Goal: Information Seeking & Learning: Learn about a topic

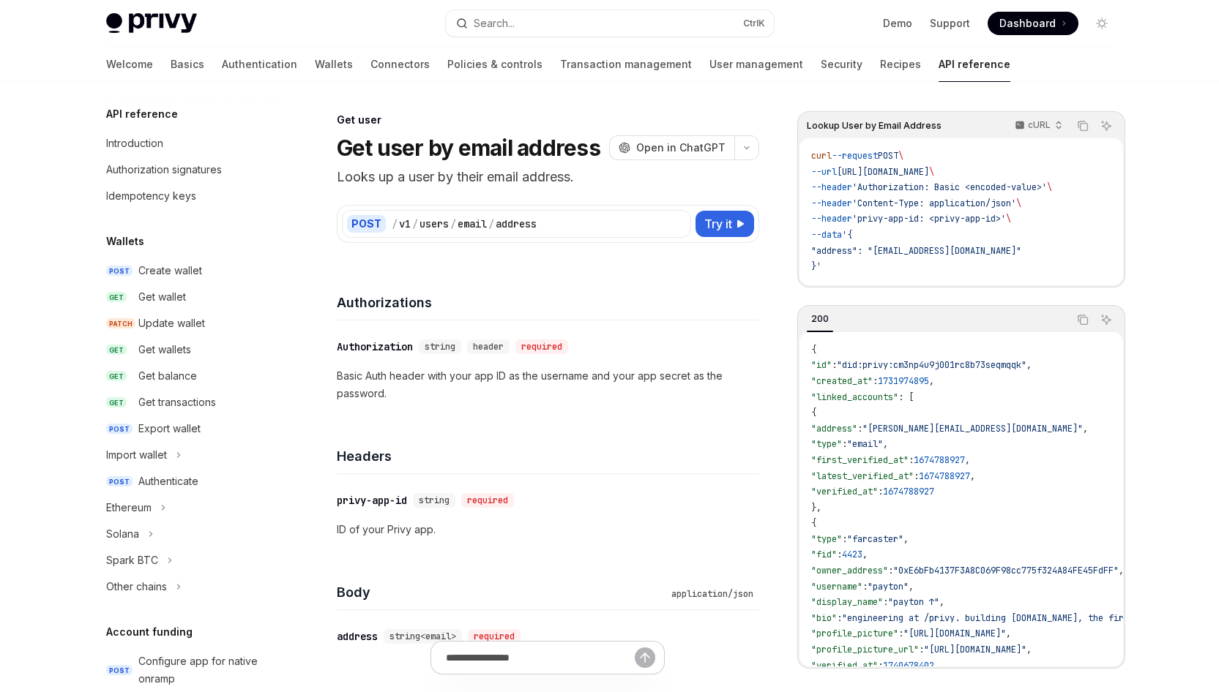
scroll to position [1170, 0]
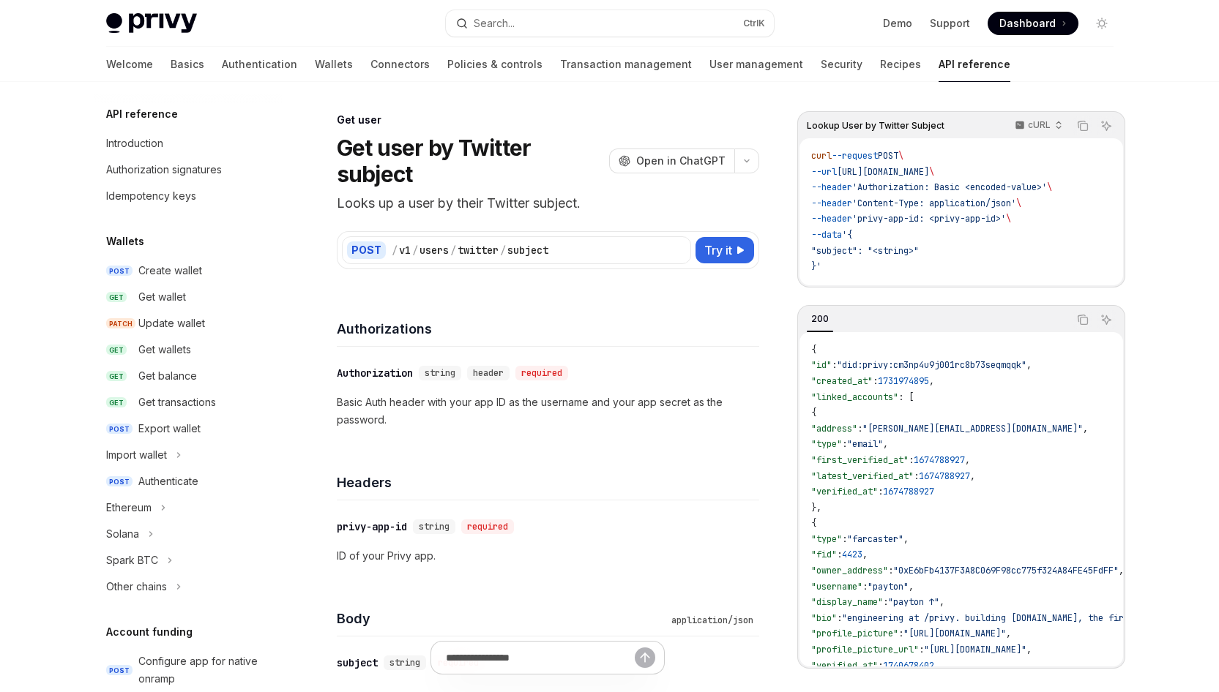
scroll to position [1390, 0]
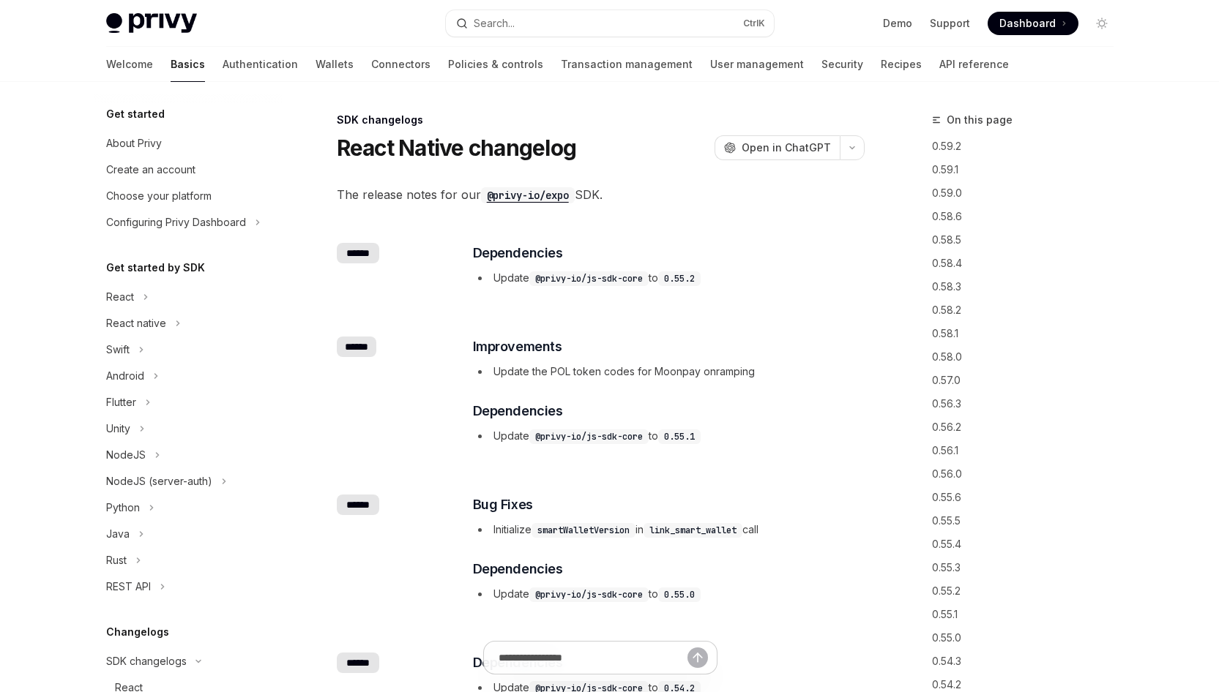
scroll to position [327, 0]
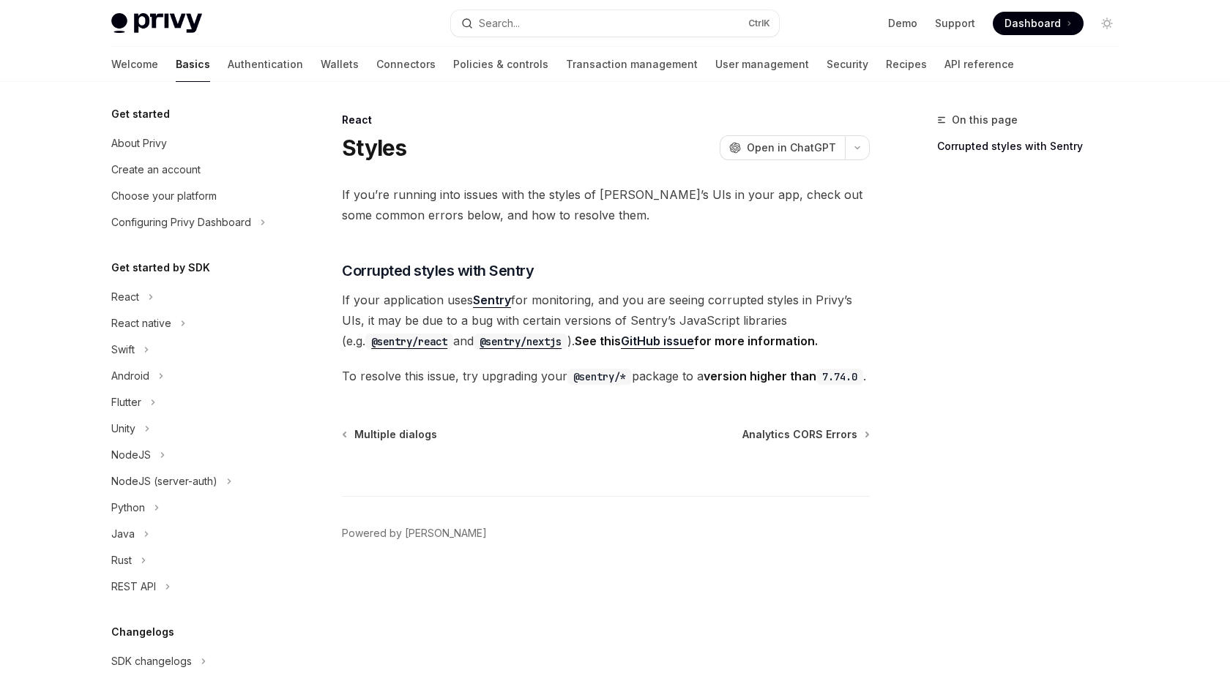
scroll to position [271, 0]
